Goal: Information Seeking & Learning: Learn about a topic

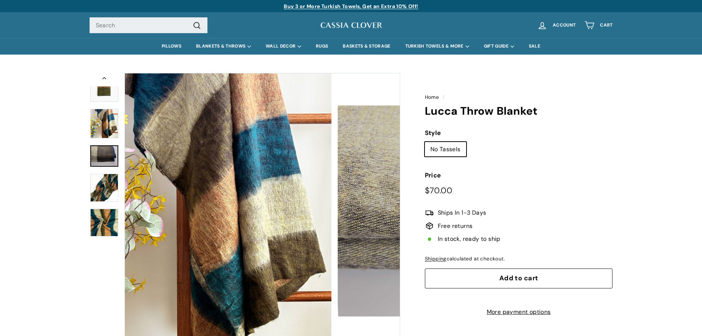
click at [115, 161] on img at bounding box center [104, 156] width 28 height 22
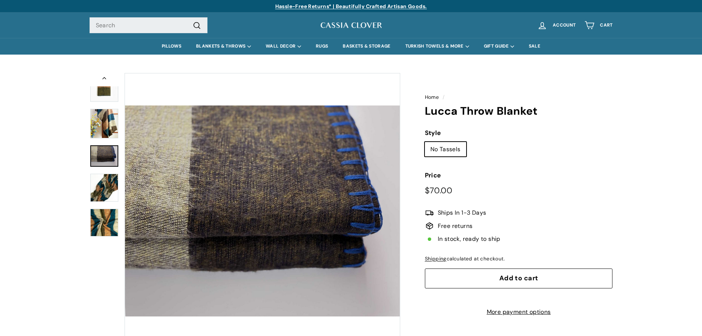
click at [103, 186] on img at bounding box center [104, 187] width 28 height 28
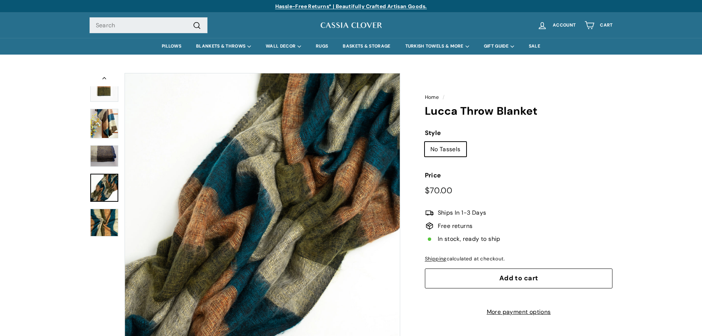
click at [104, 127] on img at bounding box center [104, 123] width 28 height 29
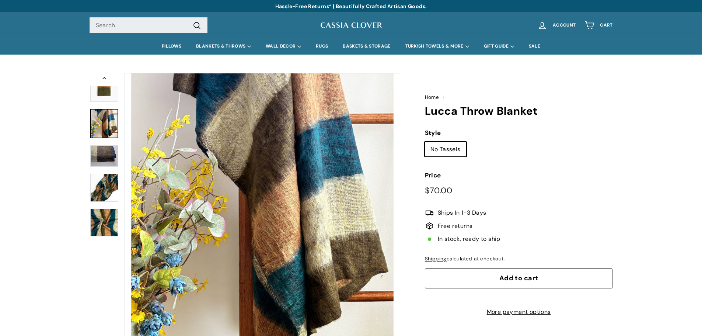
click at [106, 220] on img at bounding box center [104, 222] width 28 height 28
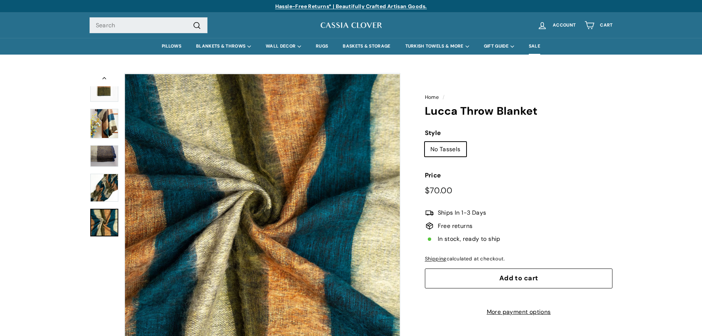
click at [535, 49] on link "SALE" at bounding box center [534, 46] width 26 height 17
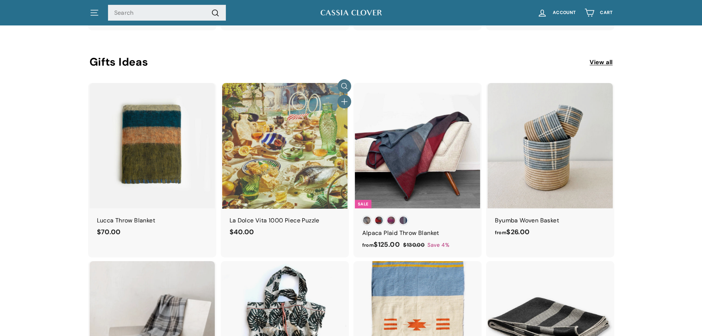
scroll to position [1842, 0]
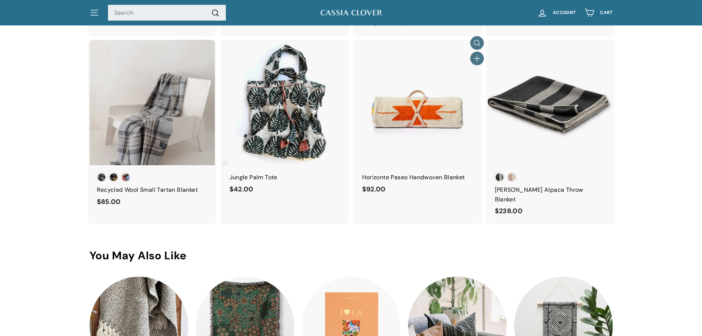
click at [411, 143] on img at bounding box center [417, 102] width 125 height 125
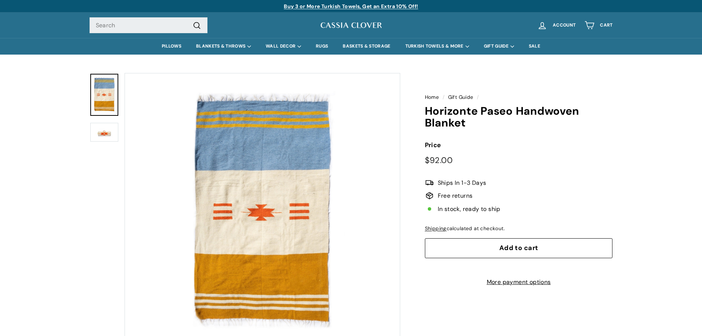
click at [105, 133] on img at bounding box center [104, 132] width 28 height 19
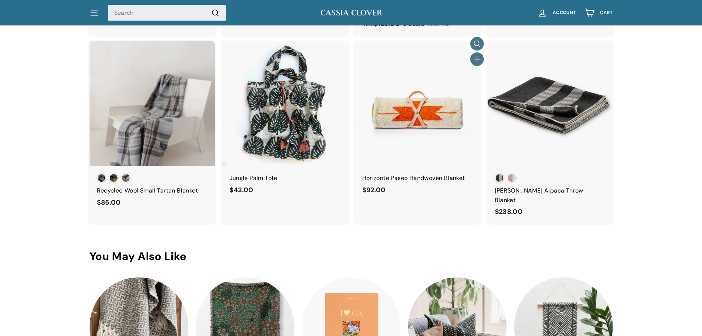
scroll to position [1841, 0]
